Goal: Navigation & Orientation: Find specific page/section

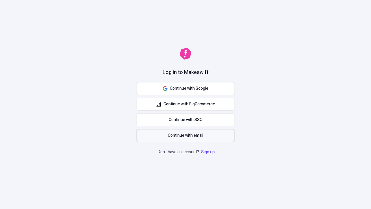
click at [186, 135] on span "Continue with email" at bounding box center [185, 135] width 35 height 6
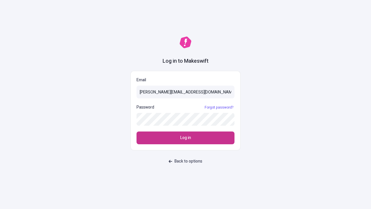
click at [186, 138] on span "Log in" at bounding box center [185, 138] width 11 height 6
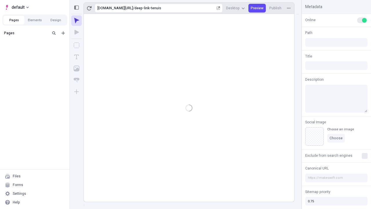
type input "/deep-link-tenuis"
click at [16, 7] on span "default" at bounding box center [18, 7] width 13 height 7
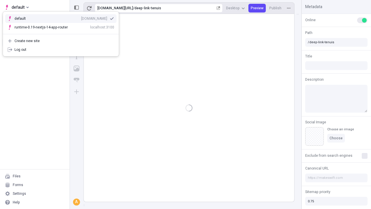
click at [81, 17] on div "qee9k4dy7d.staging.makeswift.site" at bounding box center [94, 18] width 26 height 5
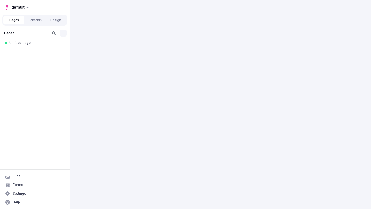
click at [63, 33] on icon "Add new" at bounding box center [62, 32] width 3 height 3
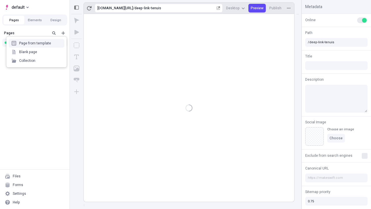
click at [37, 52] on div "Blank page" at bounding box center [37, 52] width 56 height 9
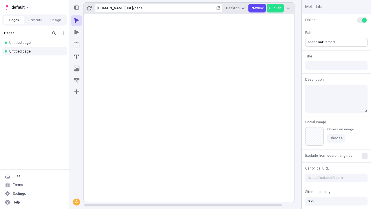
type input "/deep-link-tametsi"
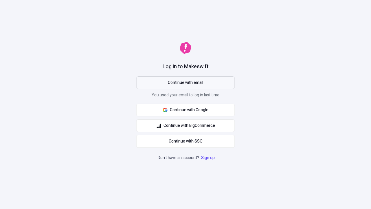
click at [186, 83] on span "Continue with email" at bounding box center [185, 82] width 35 height 6
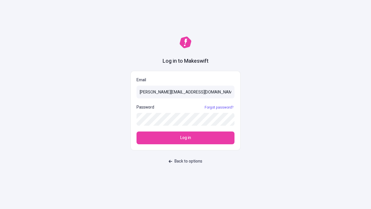
type input "sasha+test-ui@makeswift.com"
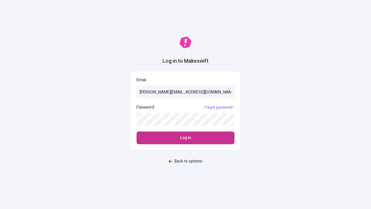
click at [186, 138] on span "Log in" at bounding box center [185, 138] width 11 height 6
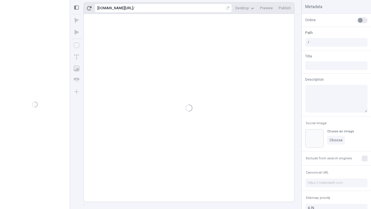
type input "/deep-link-tametsi"
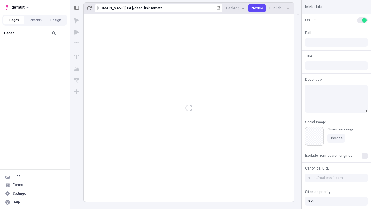
type input "/deep-link-tametsi"
